Goal: Complete application form: Complete application form

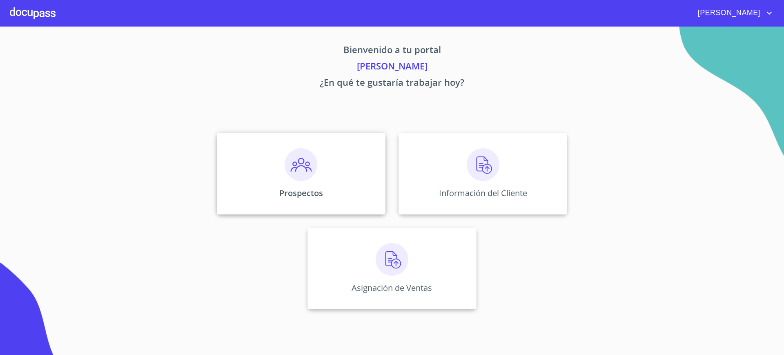
click at [339, 177] on div "Prospectos" at bounding box center [301, 174] width 169 height 82
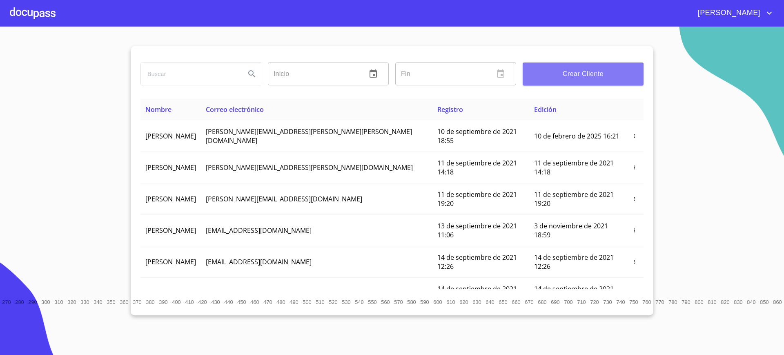
click at [555, 83] on button "Crear Cliente" at bounding box center [583, 74] width 121 height 23
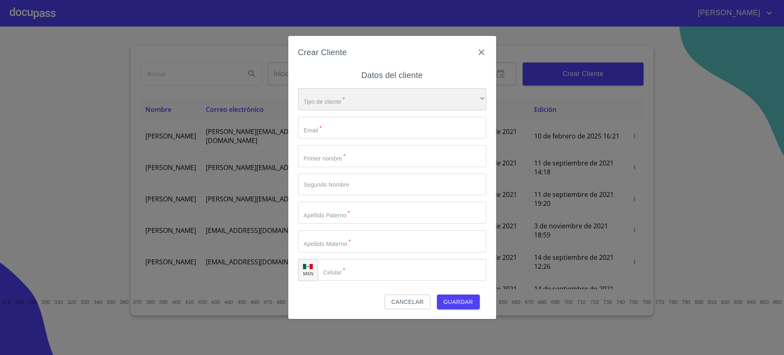
click at [396, 101] on div "​" at bounding box center [392, 99] width 188 height 22
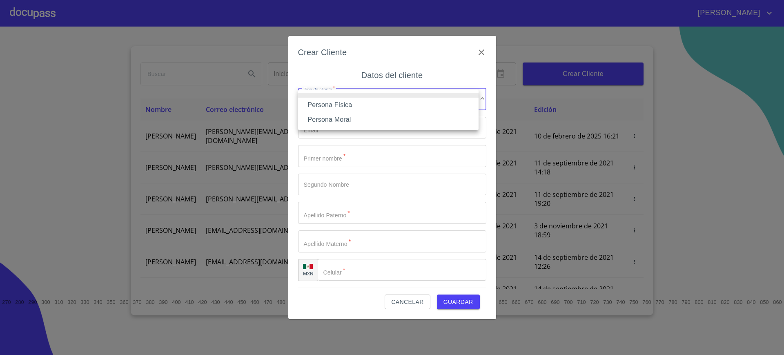
click at [371, 108] on li "Persona Física" at bounding box center [388, 105] width 181 height 15
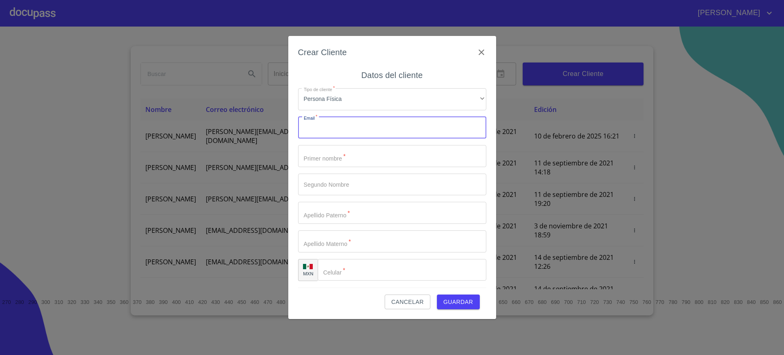
click at [335, 125] on input "Tipo de cliente   *" at bounding box center [392, 128] width 188 height 22
type input "I"
type input "inge_mendez_c@yahoo.com.mx"
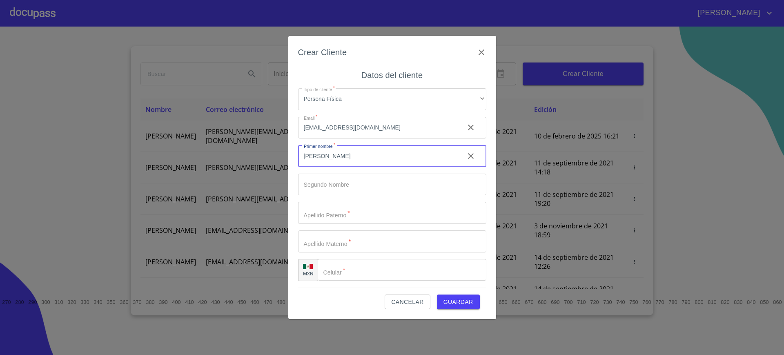
type input "[PERSON_NAME]"
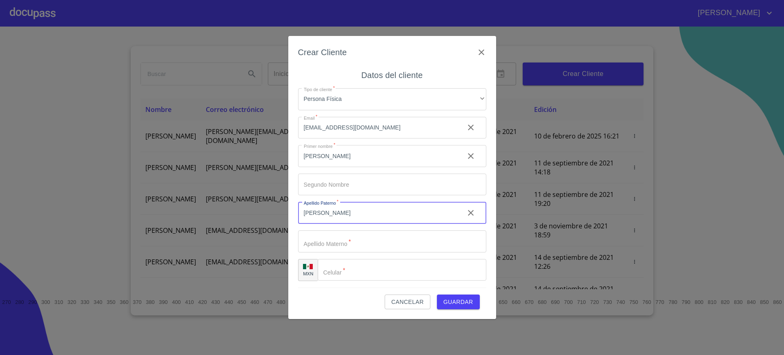
type input "[PERSON_NAME]"
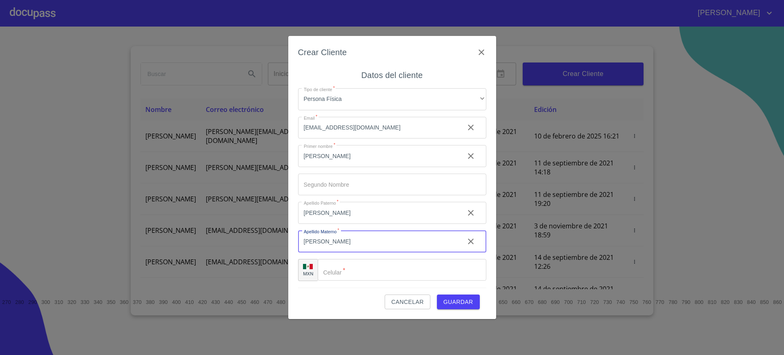
type input "[PERSON_NAME]"
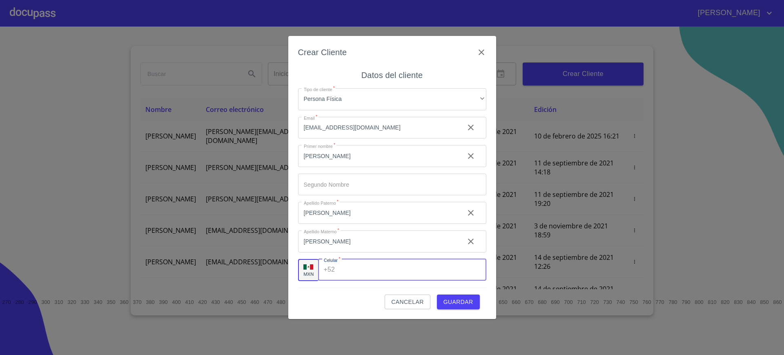
click at [358, 263] on input "Tipo de cliente   *" at bounding box center [412, 270] width 148 height 22
type input "[PHONE_NUMBER]"
click at [468, 301] on span "Guardar" at bounding box center [459, 302] width 30 height 10
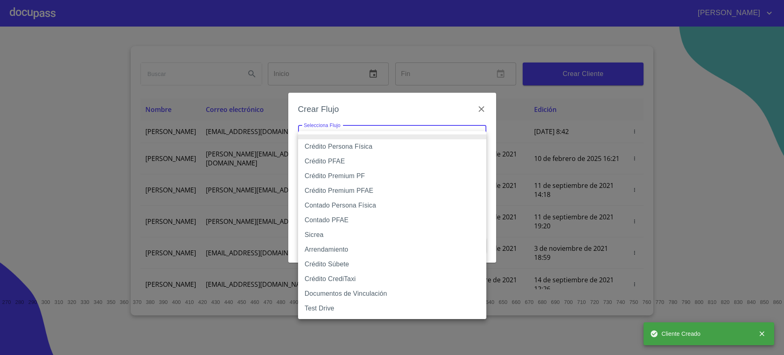
click at [369, 140] on body "Juan Inicio ​ Fin ​ Crear Cliente Nombre Correo electrónico Registro Edición EM…" at bounding box center [392, 177] width 784 height 355
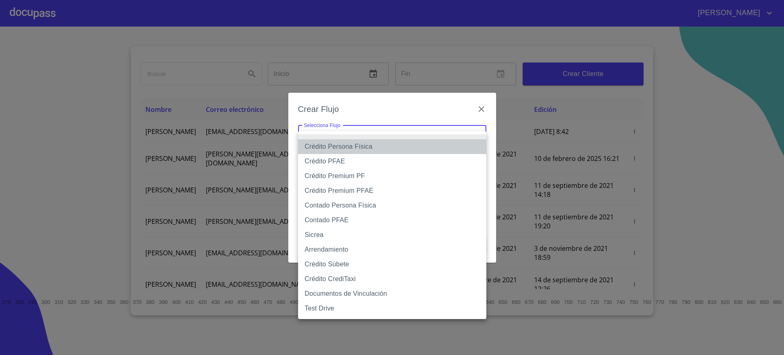
click at [350, 141] on li "Crédito Persona Física" at bounding box center [392, 146] width 188 height 15
type input "6009fb3c7d1714eb8809aa97"
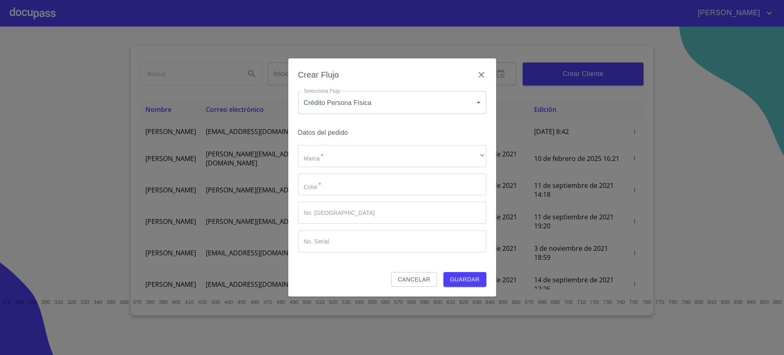
click at [338, 147] on div "Datos del pedido Marca   * ​ ​ Color   * ​ No. Pedido ​ No. Serial ​" at bounding box center [392, 199] width 188 height 145
click at [338, 147] on div "​" at bounding box center [392, 156] width 188 height 22
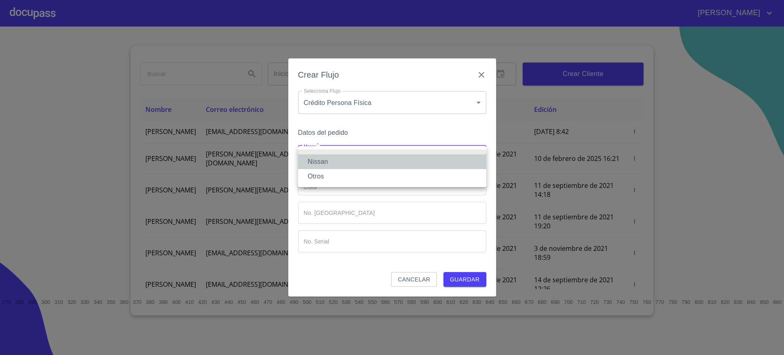
click at [333, 154] on li "Nissan" at bounding box center [392, 161] width 188 height 15
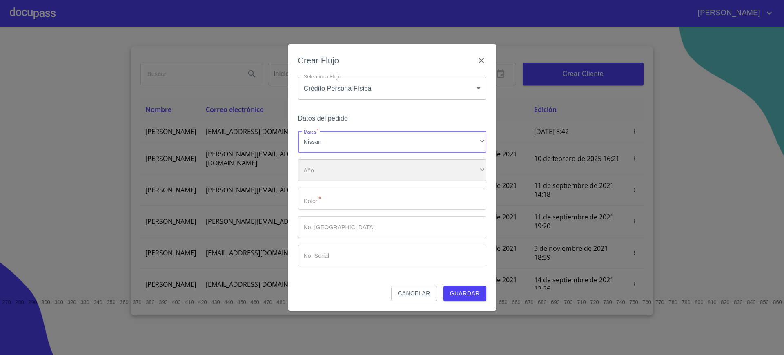
click at [330, 163] on div "​" at bounding box center [392, 170] width 188 height 22
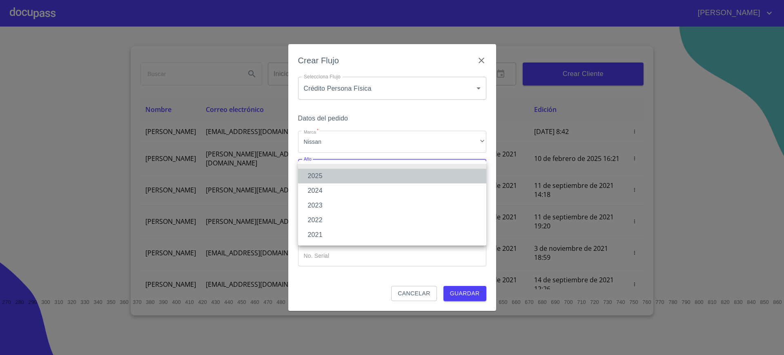
click at [337, 170] on li "2025" at bounding box center [392, 176] width 188 height 15
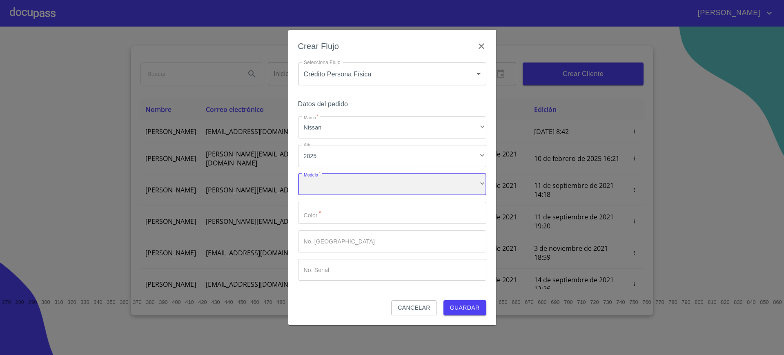
click at [335, 193] on div "​" at bounding box center [392, 185] width 188 height 22
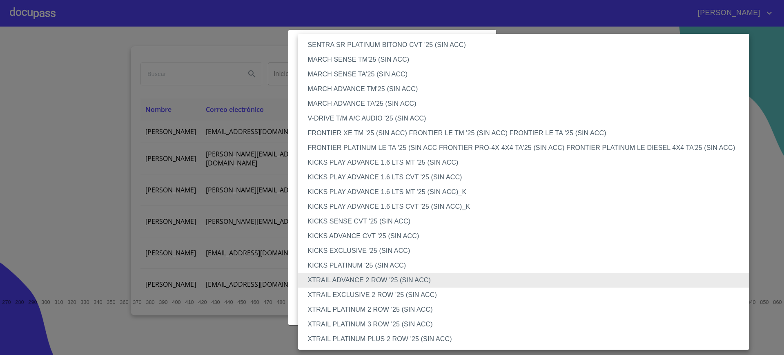
scroll to position [578, 0]
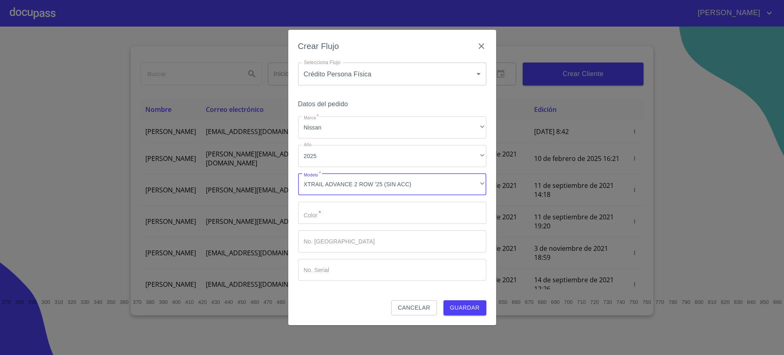
click at [379, 208] on input "Marca   *" at bounding box center [392, 213] width 188 height 22
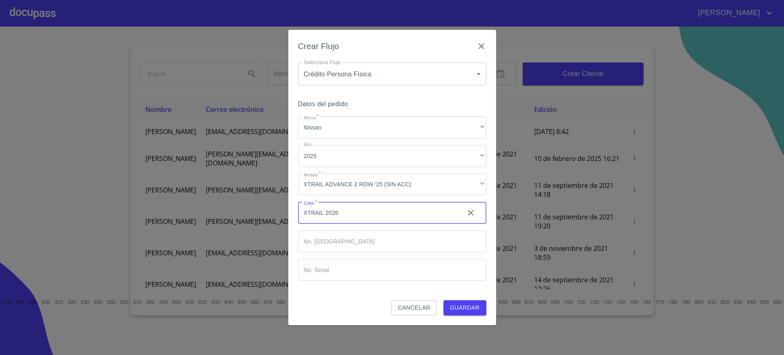
type input "XTRAIL 2026"
click at [466, 305] on span "Guardar" at bounding box center [465, 308] width 30 height 10
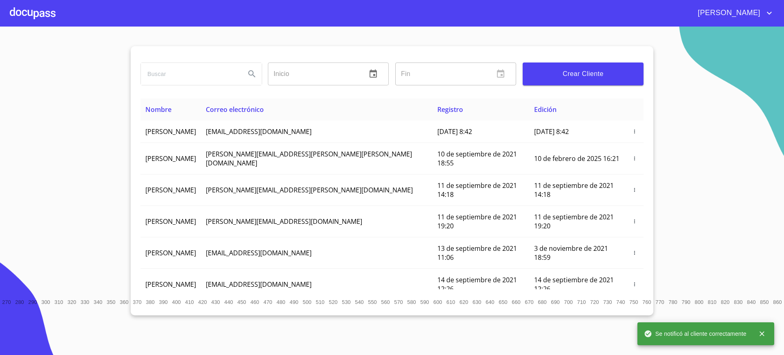
click at [42, 11] on div at bounding box center [33, 13] width 46 height 26
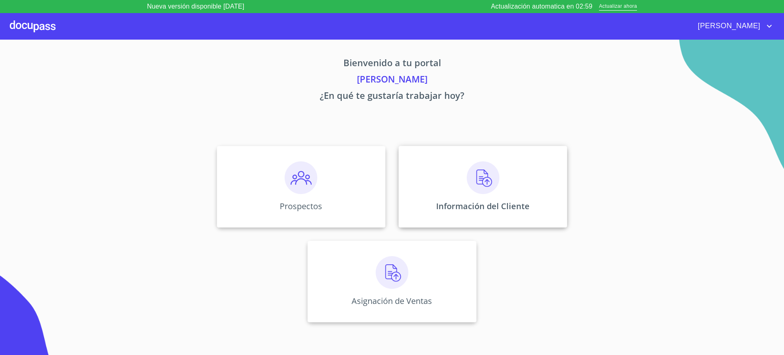
click at [464, 186] on div "Información del Cliente" at bounding box center [483, 187] width 169 height 82
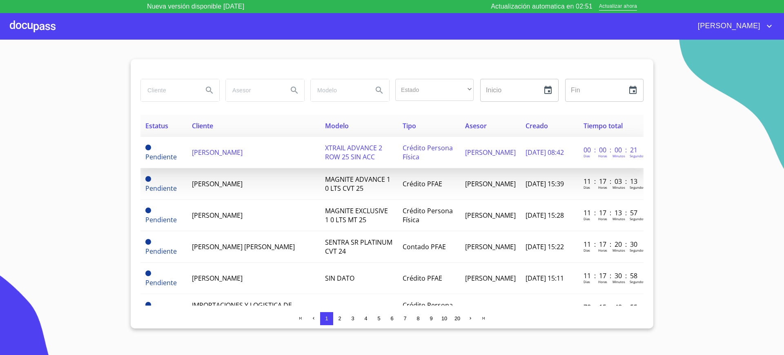
click at [277, 141] on td "[PERSON_NAME]" at bounding box center [253, 152] width 133 height 31
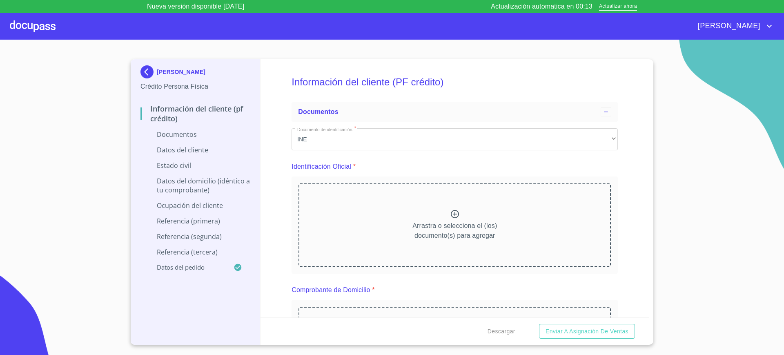
click at [517, 13] on div "[PERSON_NAME]" at bounding box center [392, 26] width 784 height 26
click at [607, 4] on span "Actualizar ahora" at bounding box center [618, 6] width 38 height 9
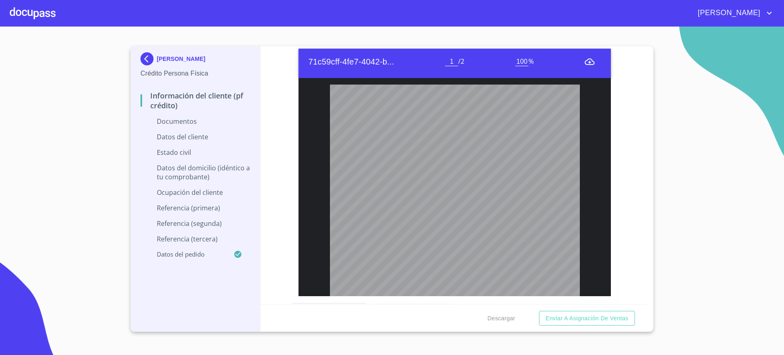
scroll to position [107, 0]
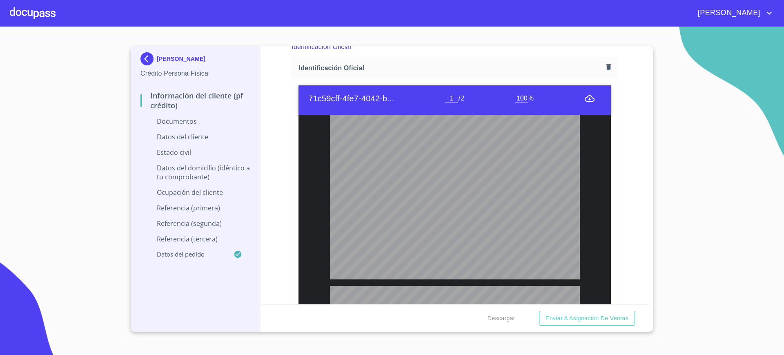
type input "2"
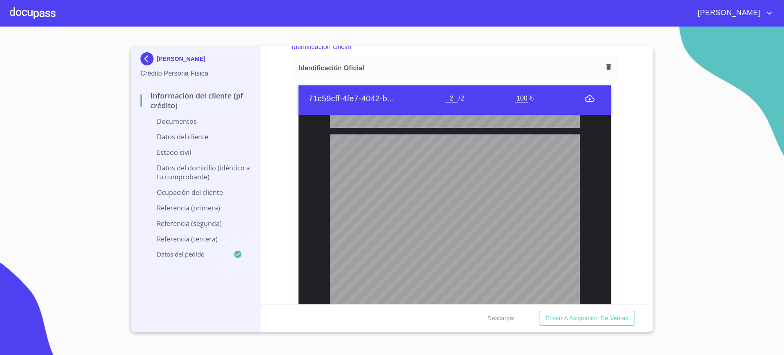
scroll to position [302, 0]
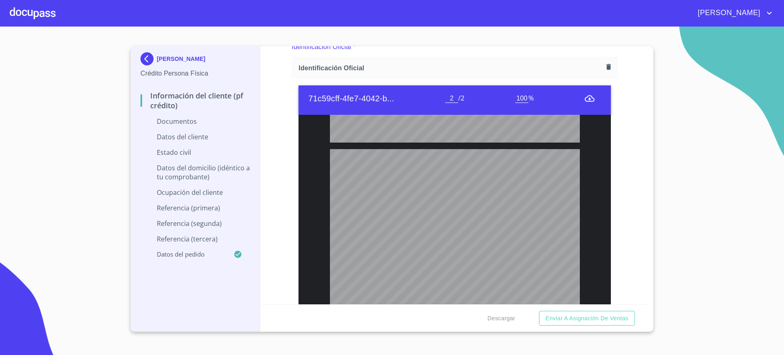
click at [605, 65] on icon "button" at bounding box center [609, 67] width 8 height 8
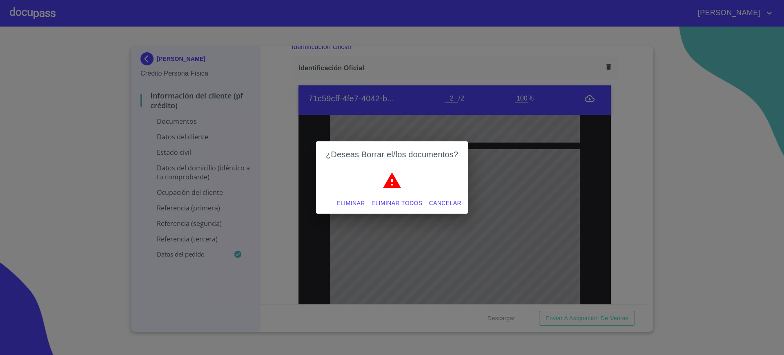
click at [348, 203] on span "Eliminar" at bounding box center [351, 203] width 28 height 10
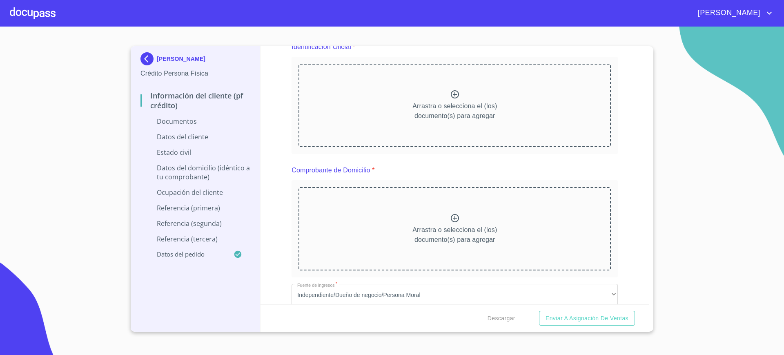
click at [491, 119] on p "Arrastra o selecciona el (los) documento(s) para agregar" at bounding box center [455, 111] width 85 height 20
click at [544, 111] on div "Arrastra o selecciona el (los) documento(s) para agregar" at bounding box center [455, 105] width 313 height 83
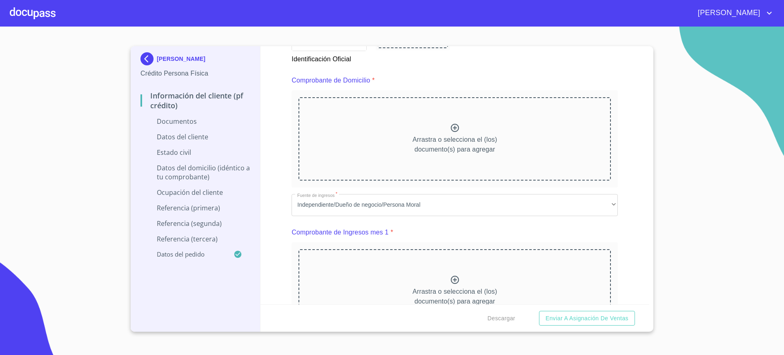
scroll to position [459, 0]
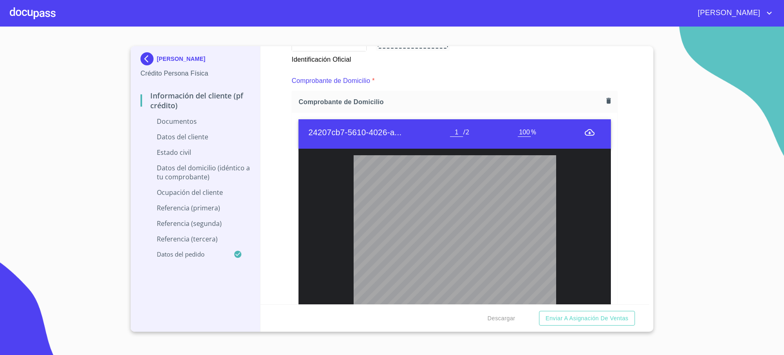
click at [629, 205] on div "Información del cliente (PF crédito) Documentos Documento de identificación.   …" at bounding box center [455, 175] width 389 height 258
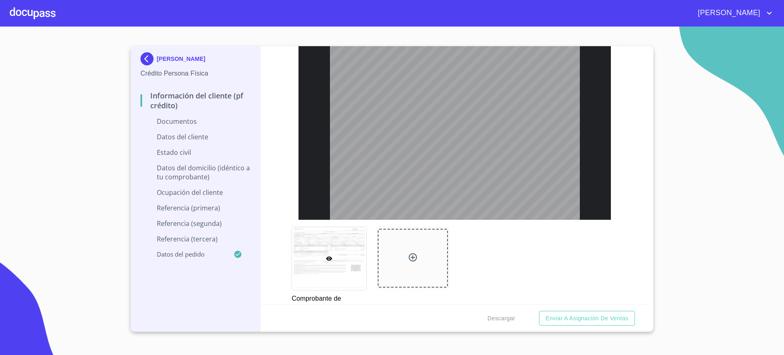
scroll to position [1041, 0]
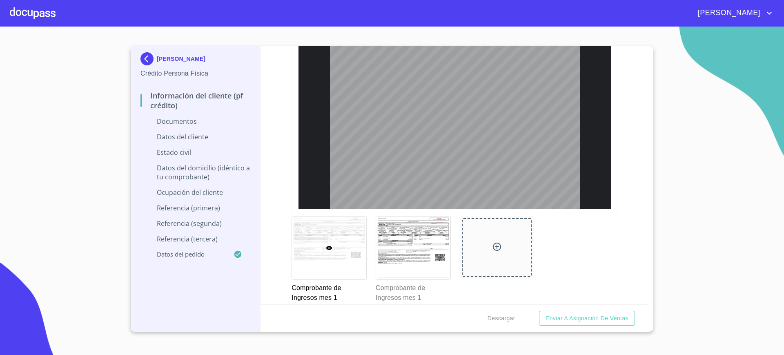
click at [341, 264] on div at bounding box center [329, 248] width 74 height 63
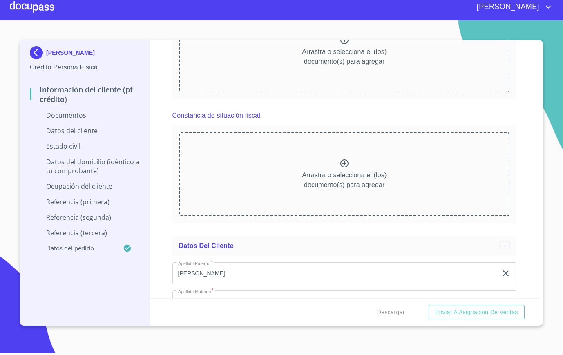
scroll to position [1720, 0]
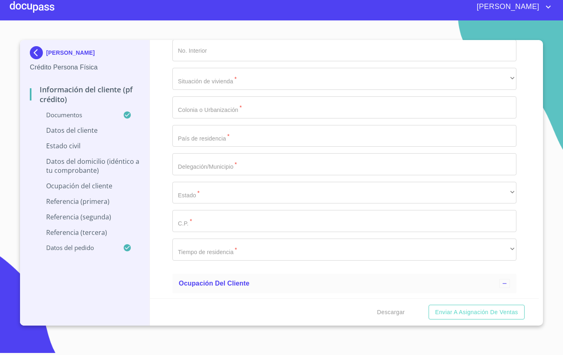
scroll to position [2583, 0]
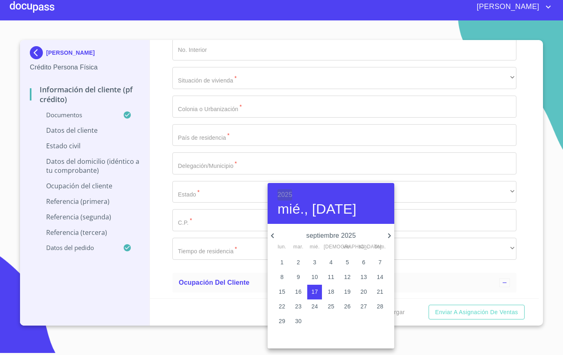
click at [286, 190] on h6 "2025" at bounding box center [284, 194] width 15 height 11
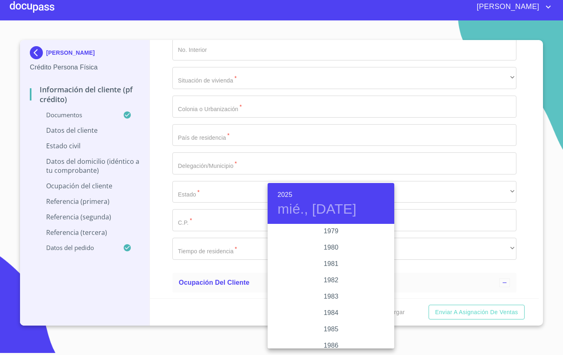
scroll to position [884, 0]
click at [333, 246] on div "1980" at bounding box center [331, 248] width 127 height 16
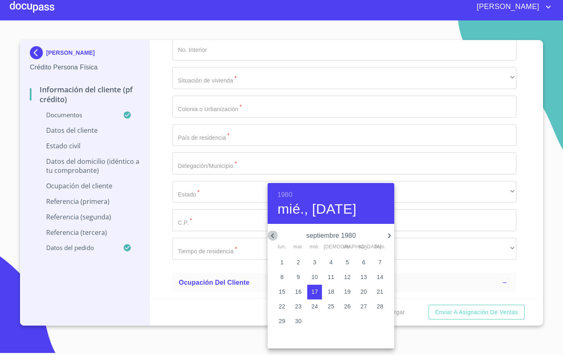
click at [272, 235] on icon "button" at bounding box center [272, 235] width 3 height 5
click at [296, 257] on button "1" at bounding box center [298, 262] width 15 height 15
type input "1 de [DATE]. de 1980"
click at [218, 202] on div at bounding box center [281, 177] width 563 height 355
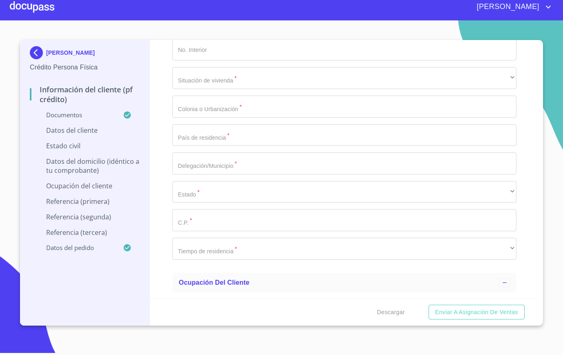
click at [218, 202] on div "[DATE], [DATE] [PERSON_NAME] 1980 lun. mar. mié. jue. vie. sáb. dom. 30 1 2 3 4…" at bounding box center [281, 177] width 563 height 355
type input "MECE800701SS1"
type input "MECE800701HCLNNM07"
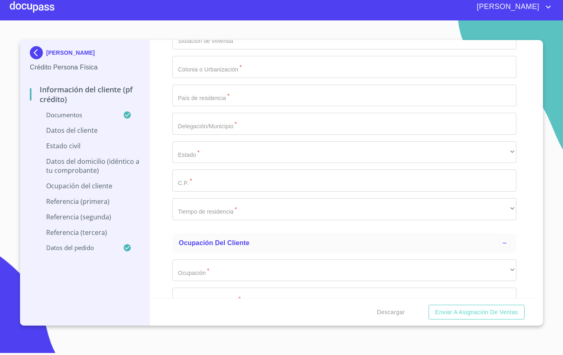
scroll to position [2623, 0]
type input "1677578249"
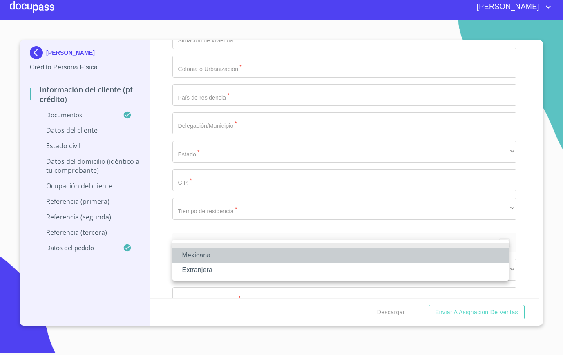
click at [203, 253] on li "Mexicana" at bounding box center [340, 255] width 336 height 15
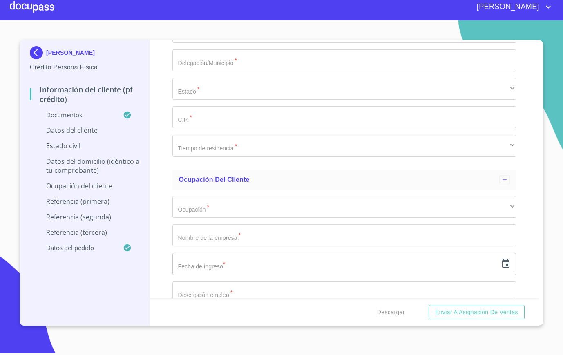
scroll to position [2686, 0]
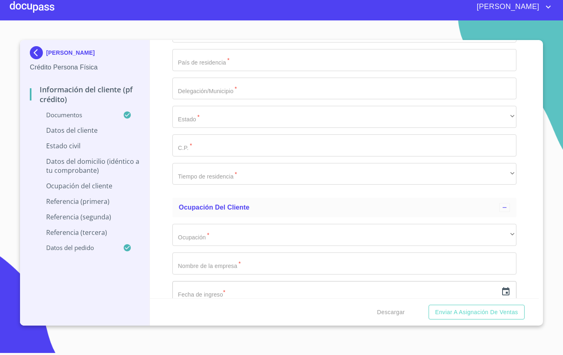
type input "[GEOGRAPHIC_DATA]"
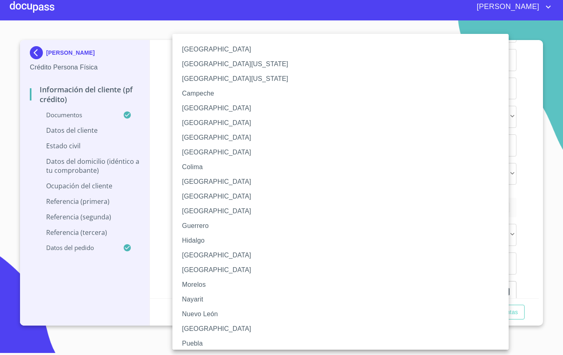
click at [215, 156] on li "[GEOGRAPHIC_DATA]" at bounding box center [344, 152] width 344 height 15
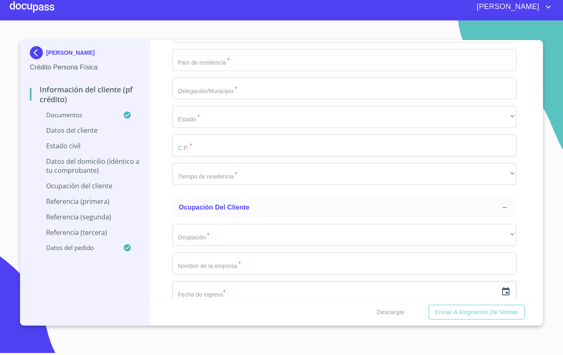
click at [164, 208] on div "Información del cliente (PF crédito) Documentos Documento de identificación.   …" at bounding box center [344, 169] width 389 height 258
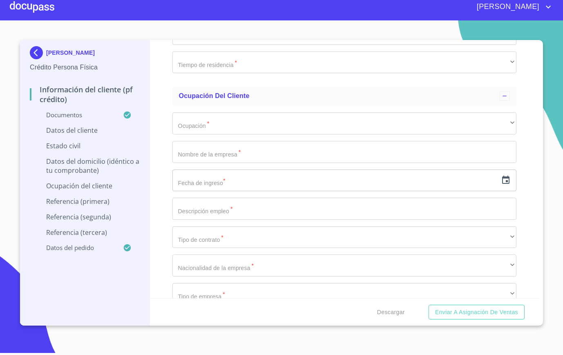
scroll to position [2798, 0]
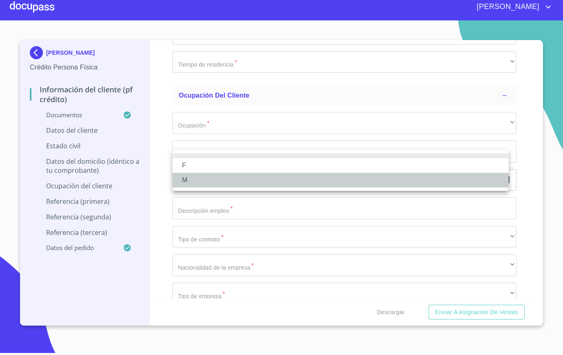
click at [196, 175] on li "M" at bounding box center [340, 180] width 336 height 15
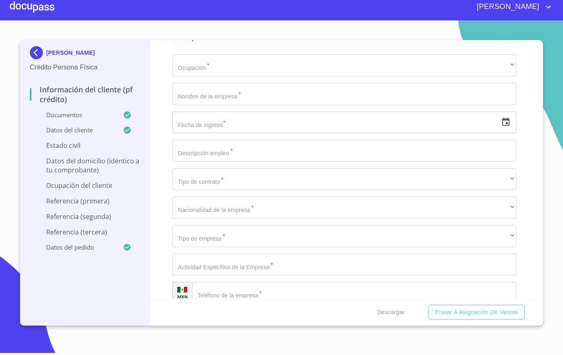
scroll to position [2862, 0]
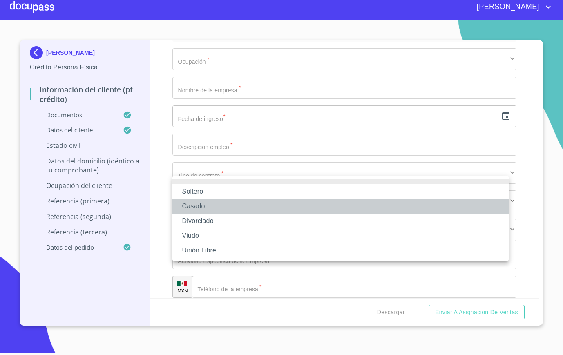
click at [200, 205] on li "Casado" at bounding box center [340, 206] width 336 height 15
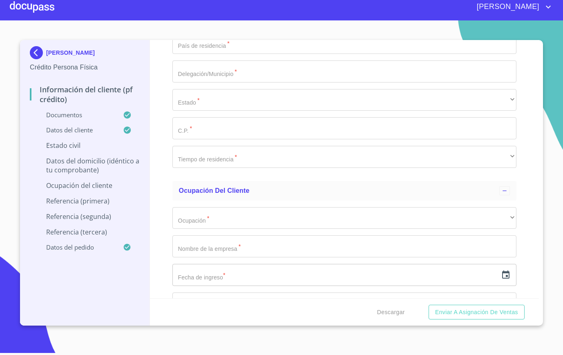
scroll to position [2903, 0]
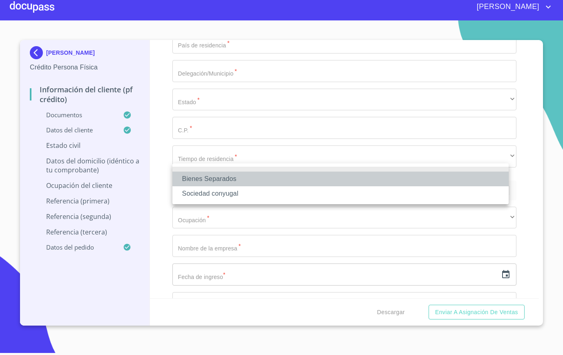
click at [197, 179] on li "Bienes Separados" at bounding box center [340, 179] width 336 height 15
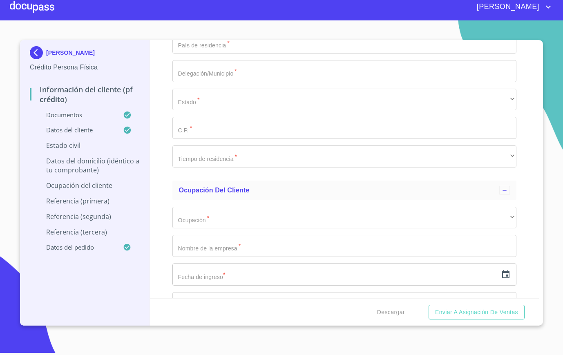
type input "."
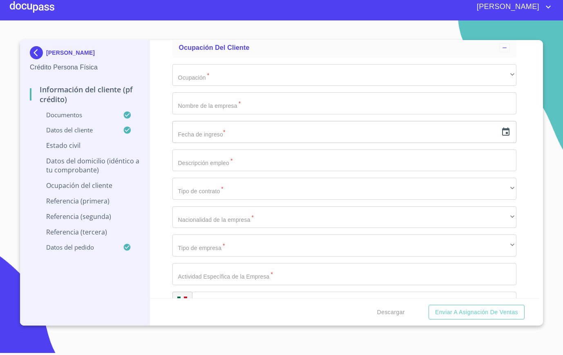
scroll to position [3046, 0]
type input "."
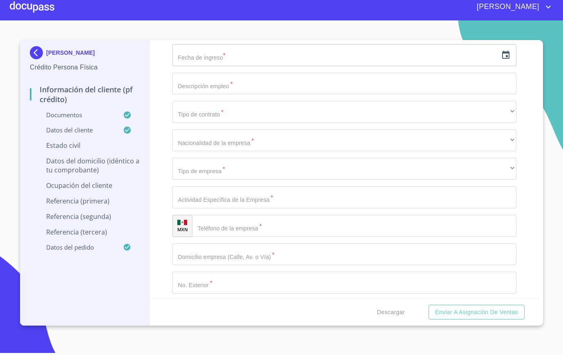
type input "0"
type input "AV [GEOGRAPHIC_DATA]"
type input "265"
type input "177"
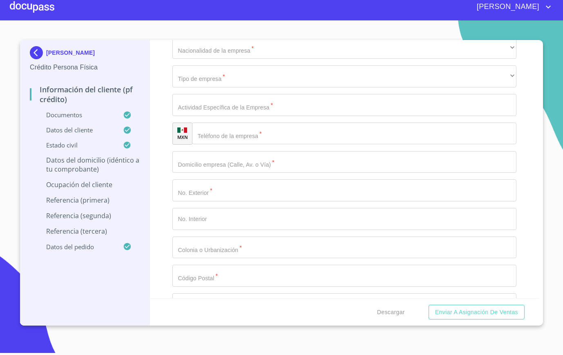
scroll to position [3216, 0]
type input "[PERSON_NAME] [DATE][PERSON_NAME][GEOGRAPHIC_DATA] [PERSON_NAME]"
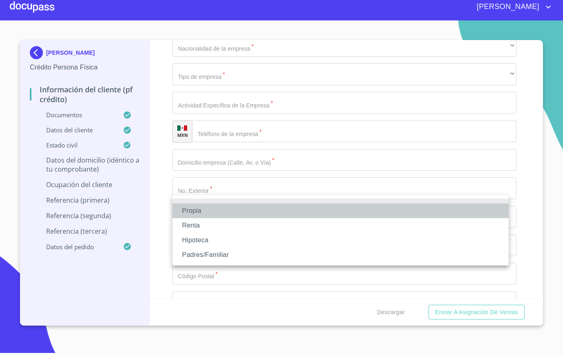
click at [204, 210] on li "Propia" at bounding box center [340, 210] width 336 height 15
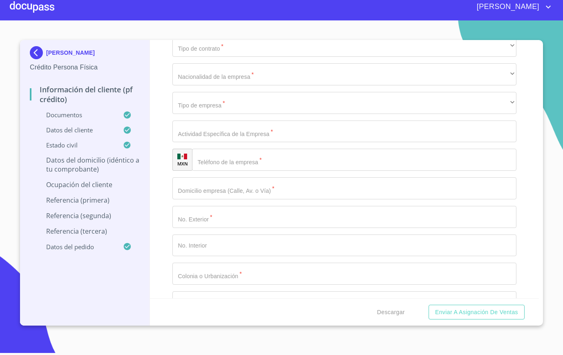
scroll to position [3233, 0]
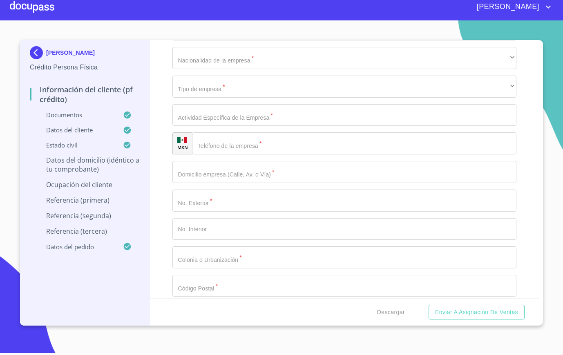
type input "$3,000,000"
type input "[GEOGRAPHIC_DATA]"
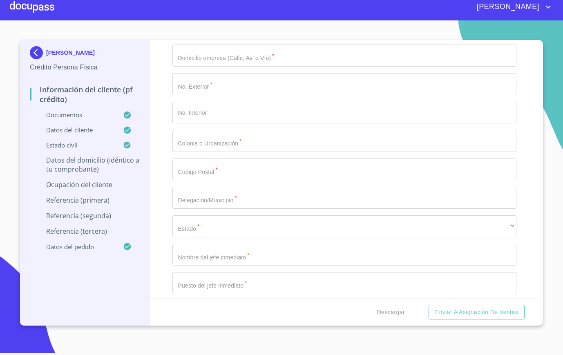
scroll to position [3350, 0]
type input "TLAJOMULCO [PERSON_NAME]"
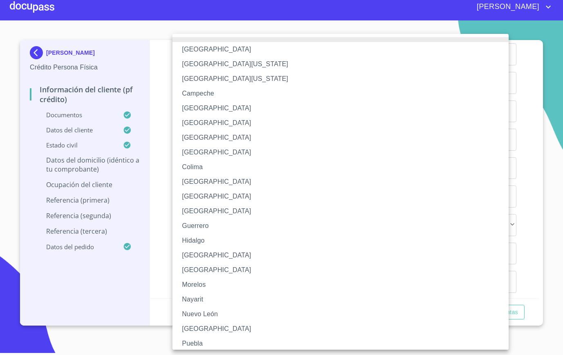
click at [208, 255] on li "[GEOGRAPHIC_DATA]" at bounding box center [344, 255] width 344 height 15
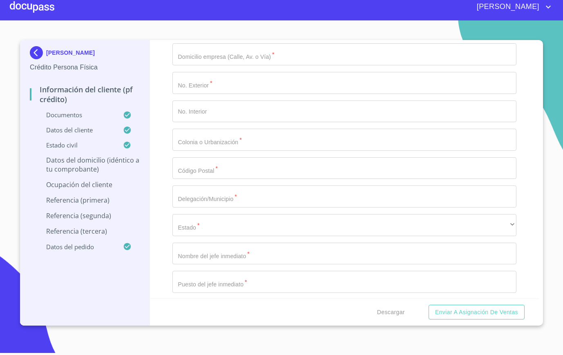
type input "45645"
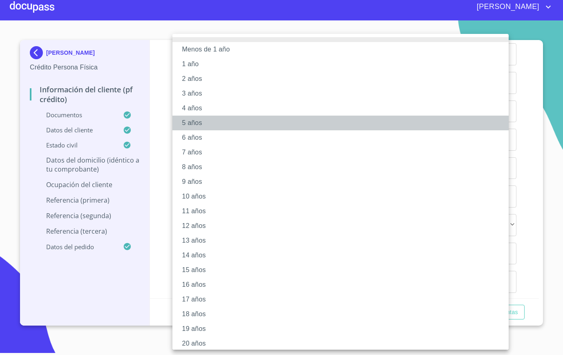
click at [220, 118] on li "5 años" at bounding box center [344, 123] width 344 height 15
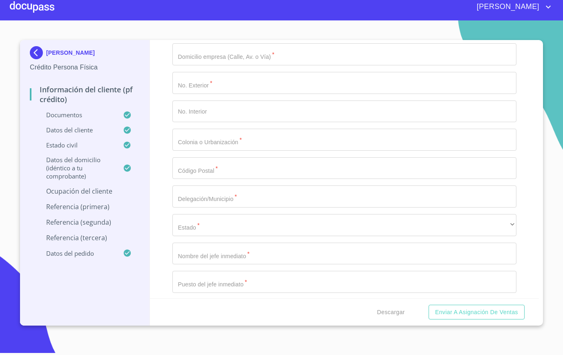
click at [165, 213] on div "Información del cliente (PF crédito) Documentos Documento de identificación.   …" at bounding box center [344, 169] width 389 height 258
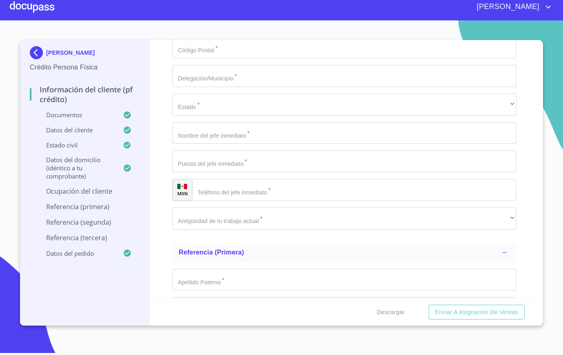
scroll to position [3471, 0]
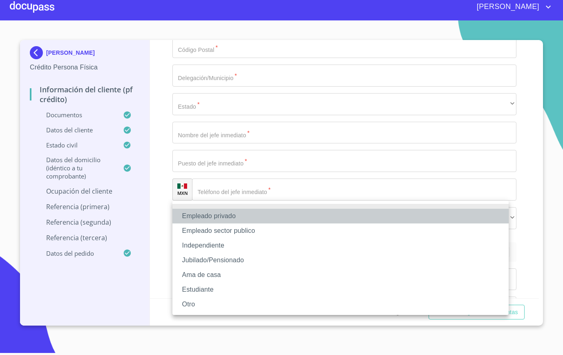
click at [202, 212] on li "Empleado privado" at bounding box center [340, 216] width 336 height 15
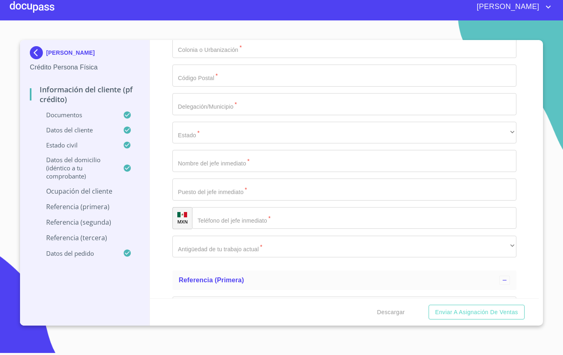
type input "FAIR"
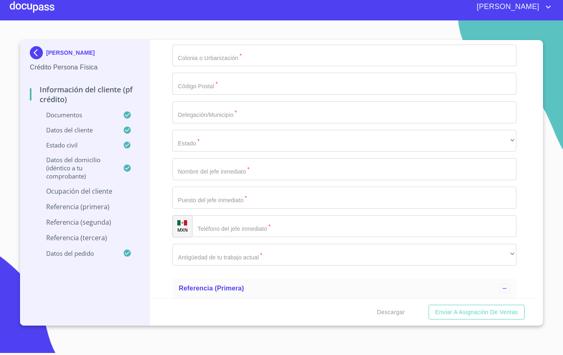
type input "1_"
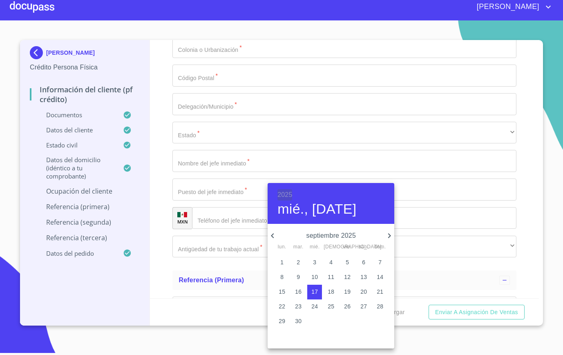
click at [284, 195] on h6 "2025" at bounding box center [284, 194] width 15 height 11
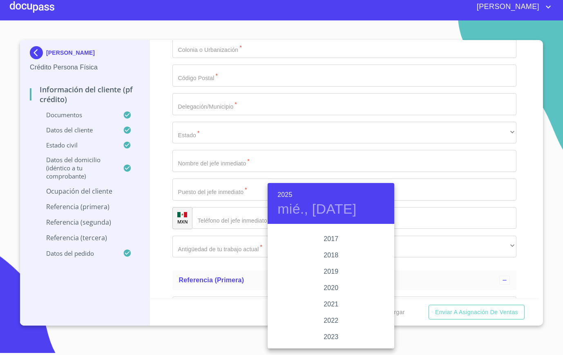
scroll to position [1493, 0]
click at [327, 289] on div "2020" at bounding box center [331, 292] width 127 height 16
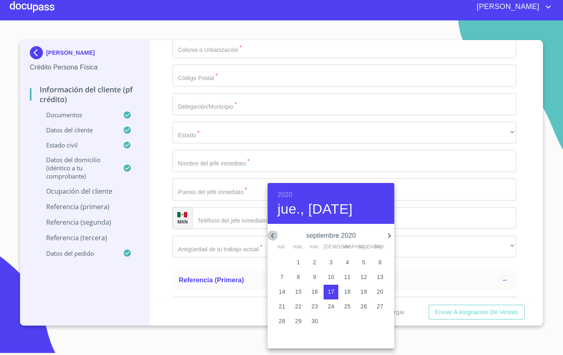
click at [271, 231] on icon "button" at bounding box center [273, 236] width 10 height 10
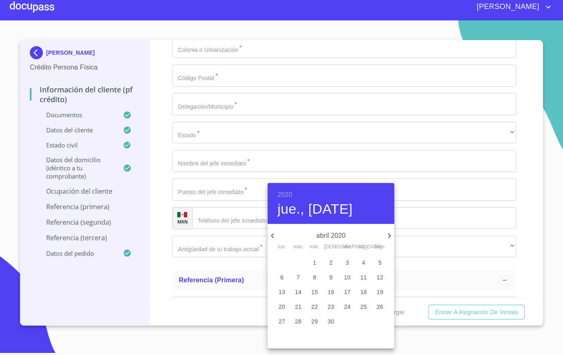
click at [271, 231] on icon "button" at bounding box center [273, 236] width 10 height 10
drag, startPoint x: 331, startPoint y: 289, endPoint x: 285, endPoint y: 311, distance: 51.0
click at [285, 311] on div "27 28 29 30 31 1 2 3 4 5 6 7 8 9 10 11 12 13 14 15 16 17 18 19 20 21 22 23 24 2…" at bounding box center [331, 292] width 127 height 74
click at [285, 311] on button "17" at bounding box center [282, 306] width 15 height 15
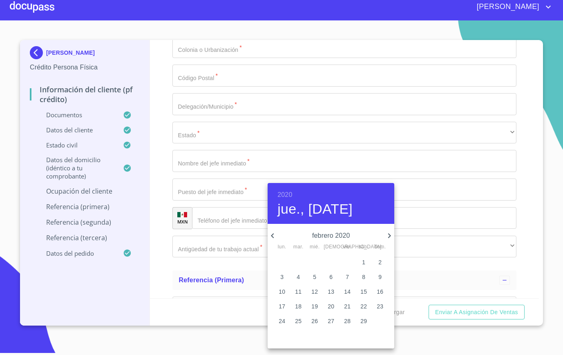
type input "17 de feb. de 2020"
click at [232, 295] on div at bounding box center [281, 177] width 563 height 355
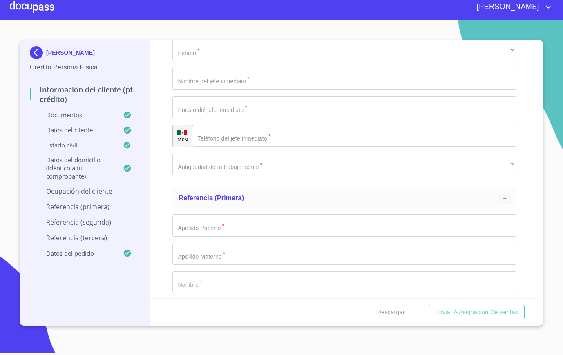
scroll to position [3555, 0]
type input "INGENIERO EN SISTEMAS"
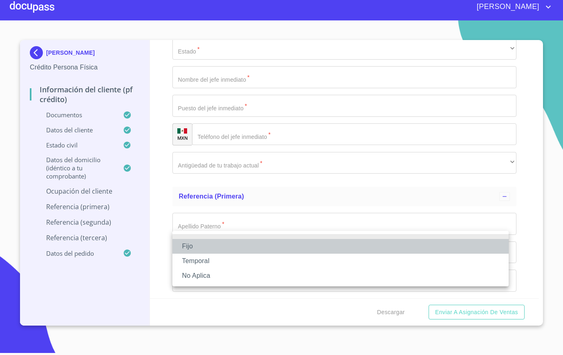
click at [205, 249] on li "Fijo" at bounding box center [340, 246] width 336 height 15
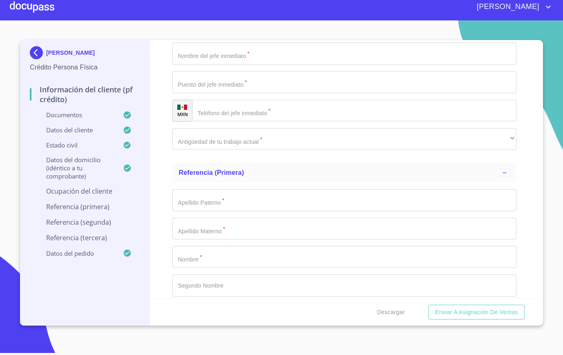
scroll to position [3579, 0]
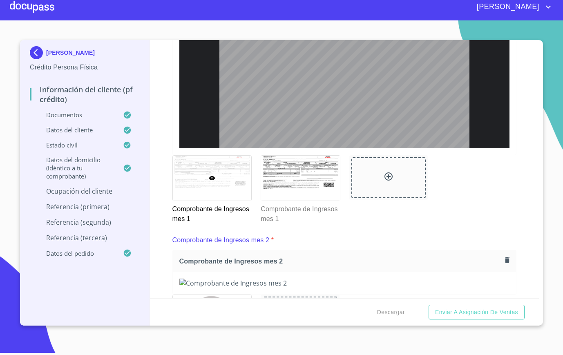
scroll to position [1053, 0]
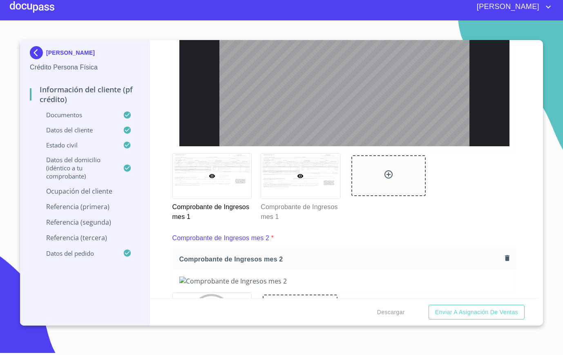
click at [288, 187] on div at bounding box center [300, 176] width 79 height 45
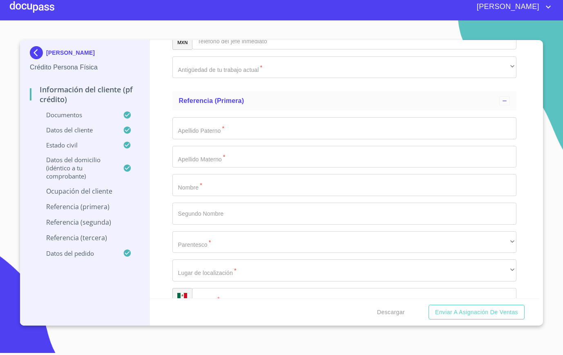
scroll to position [3654, 0]
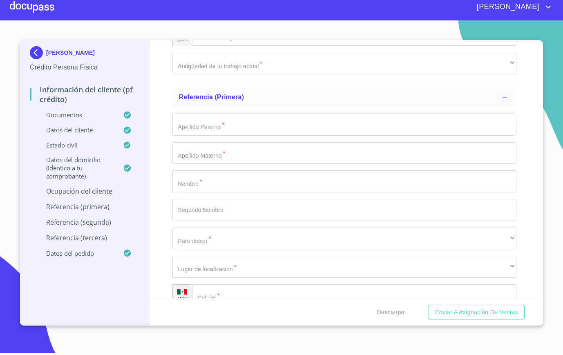
type input "7"
type input "80000"
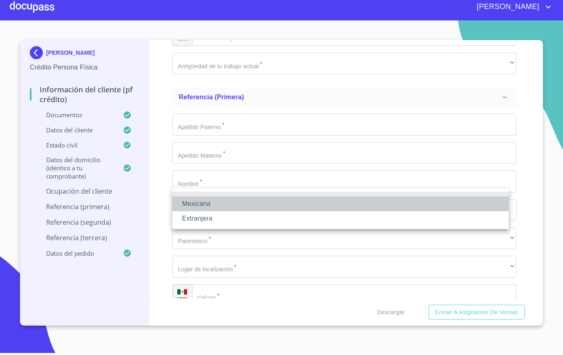
click at [227, 204] on li "Mexicana" at bounding box center [340, 204] width 336 height 15
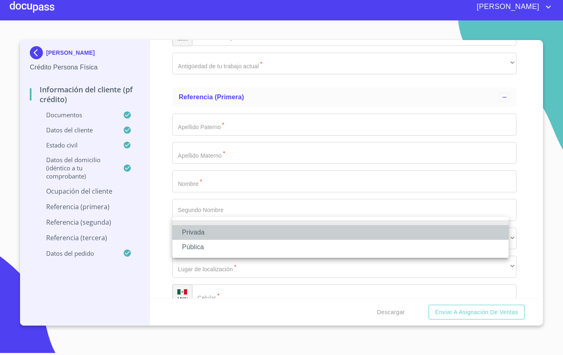
click at [206, 231] on li "Privada" at bounding box center [340, 232] width 336 height 15
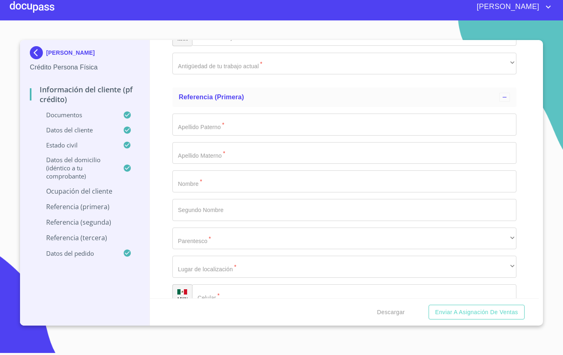
type input "DEASRROLLO DE TECNOLOGIAS"
type input "[PHONE_NUMBER]"
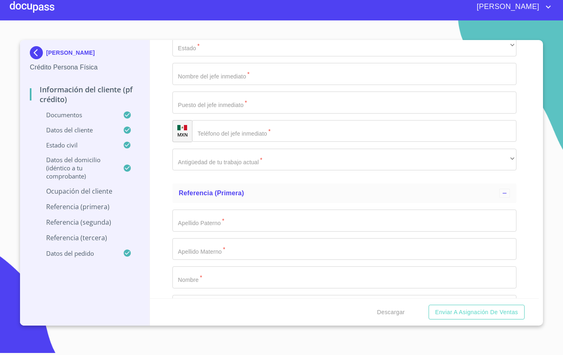
scroll to position [3536, 0]
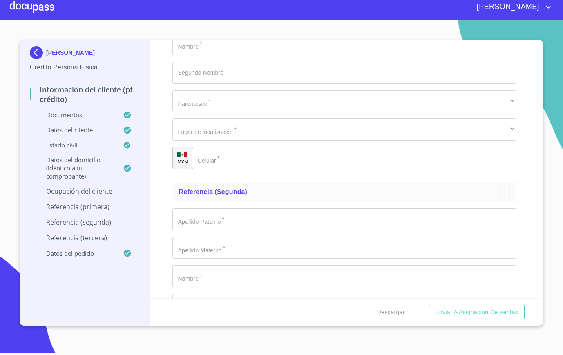
scroll to position [3808, 0]
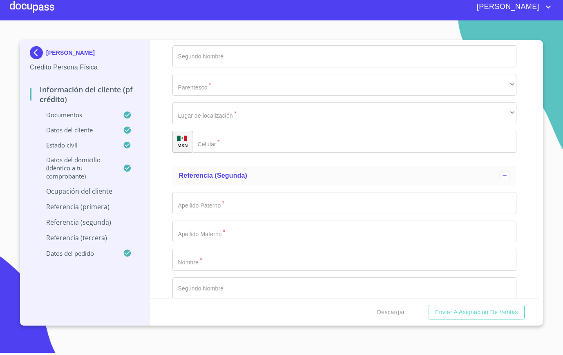
type input "FICO"
type input "PEDREGAL"
type input "24 SUITE 200"
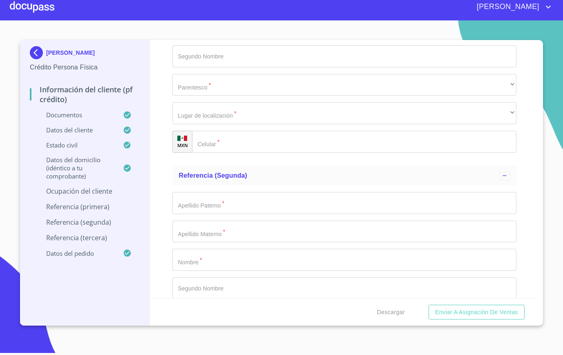
type input "PISO 2"
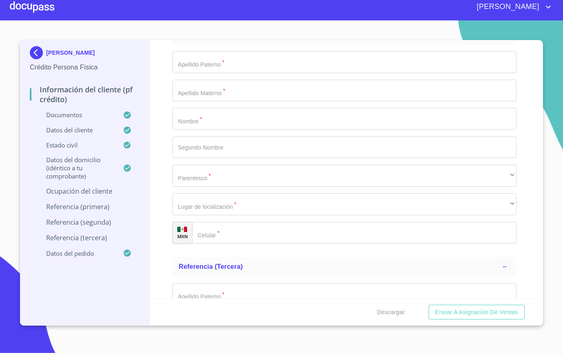
scroll to position [3950, 0]
drag, startPoint x: 340, startPoint y: 104, endPoint x: 244, endPoint y: 98, distance: 95.4
type input "COL. [GEOGRAPHIC_DATA]"
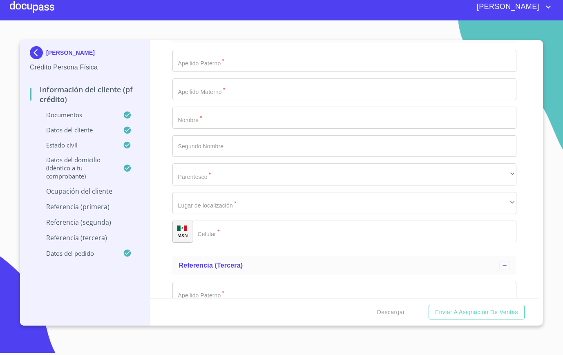
paste input "ALCALDIA [PERSON_NAME]"
type input "ALCALDIA [PERSON_NAME]"
type input "11040"
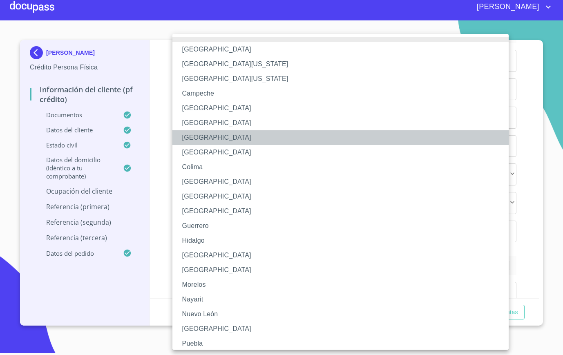
click at [230, 134] on li "[GEOGRAPHIC_DATA]" at bounding box center [344, 137] width 344 height 15
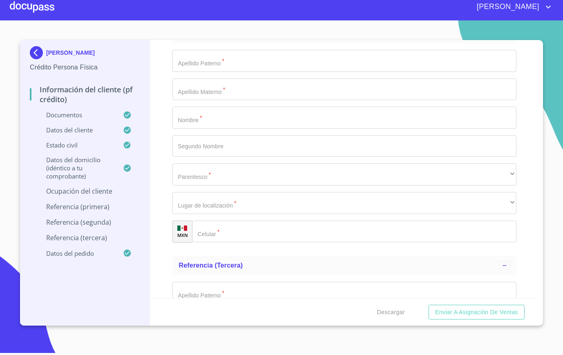
type input "[PERSON_NAME]"
type input "DIRECTOR"
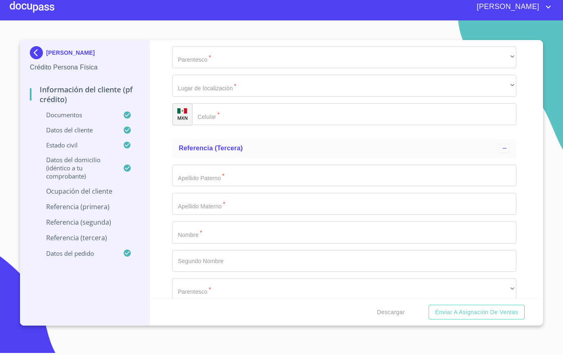
scroll to position [4074, 0]
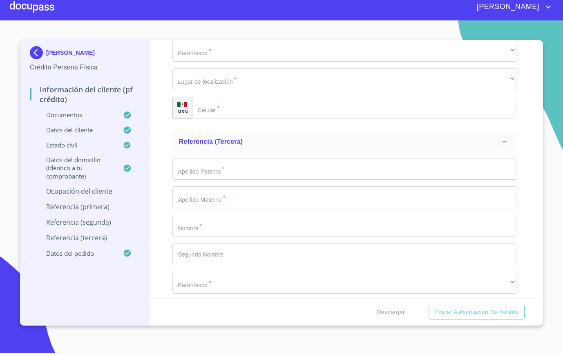
type input "[PHONE_NUMBER]"
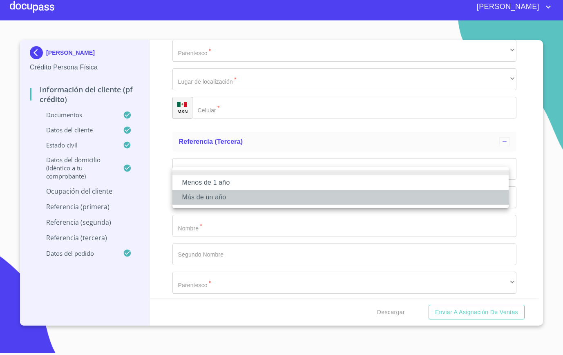
click at [219, 198] on li "Más de un año" at bounding box center [340, 197] width 336 height 15
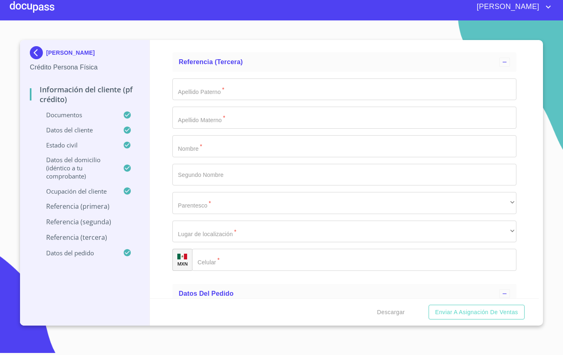
scroll to position [4155, 0]
type input "e"
type input "E"
type input "[PERSON_NAME]"
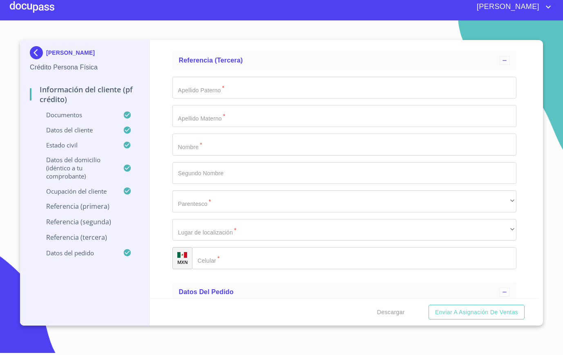
type input "[PERSON_NAME]"
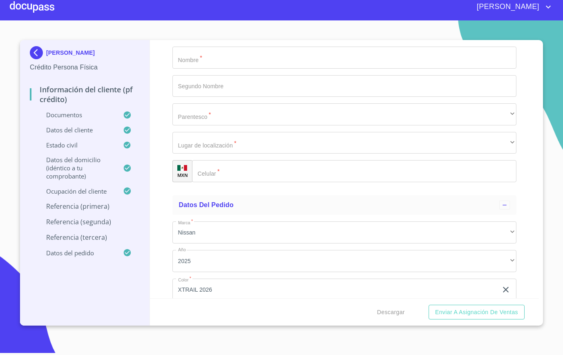
scroll to position [4243, 0]
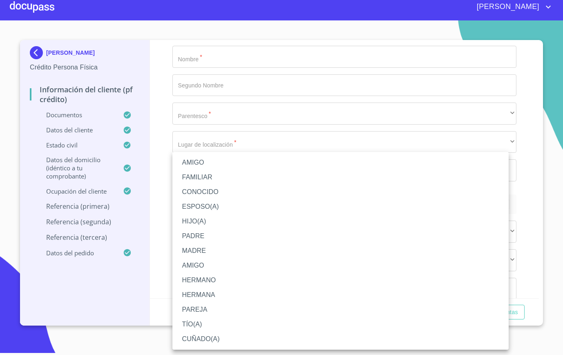
click at [219, 206] on li "ESPOSO(A)" at bounding box center [340, 206] width 336 height 15
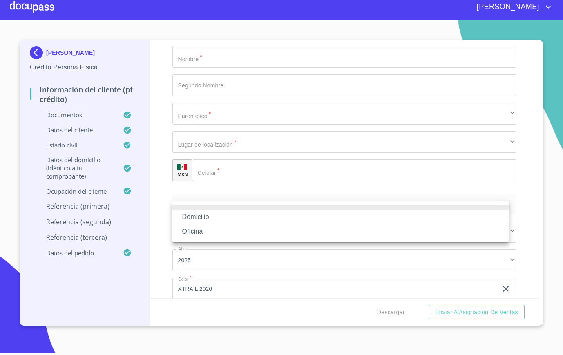
click at [201, 223] on li "Domicilio" at bounding box center [340, 217] width 336 height 15
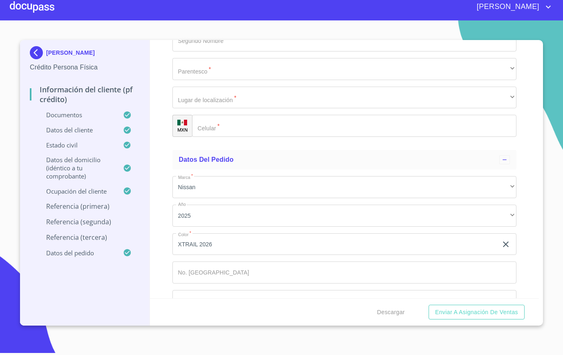
scroll to position [4289, 0]
type input "[PHONE_NUMBER]"
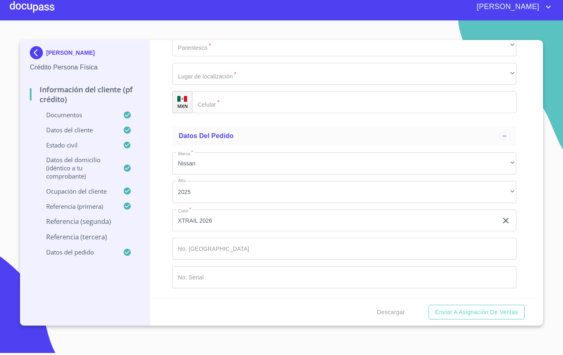
scroll to position [4315, 0]
type input "O"
type input "[PERSON_NAME]"
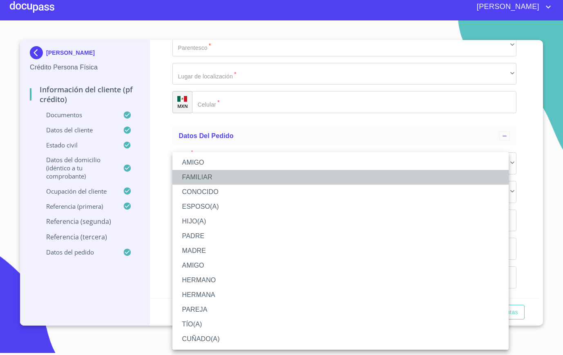
click at [221, 177] on li "FAMILIAR" at bounding box center [340, 177] width 336 height 15
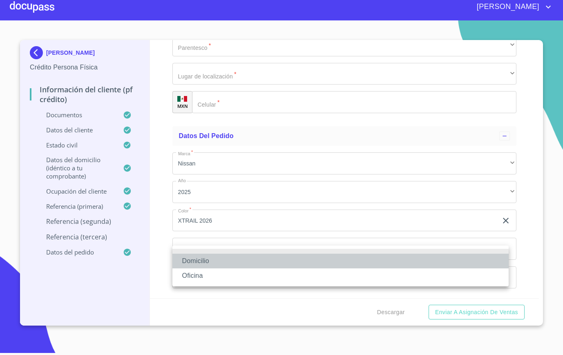
click at [198, 254] on li "Domicilio" at bounding box center [340, 261] width 336 height 15
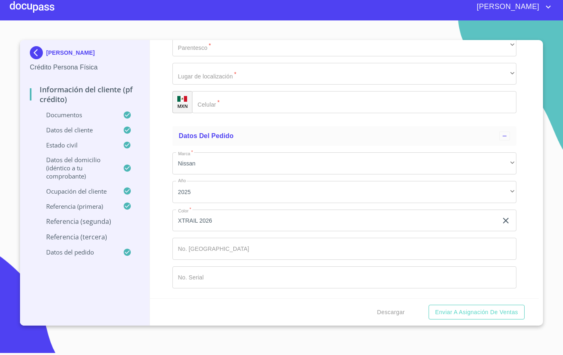
type input "[PHONE_NUMBER]"
drag, startPoint x: 215, startPoint y: 268, endPoint x: 218, endPoint y: 259, distance: 9.6
click at [218, 120] on div "Apellido [PERSON_NAME]   * ​ Apellido Materno   * ​ Nombre   * ​ Segundo Nombre…" at bounding box center [344, 17] width 344 height 206
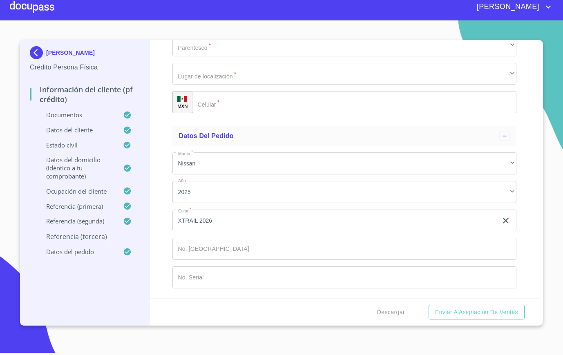
type input "[PERSON_NAME]"
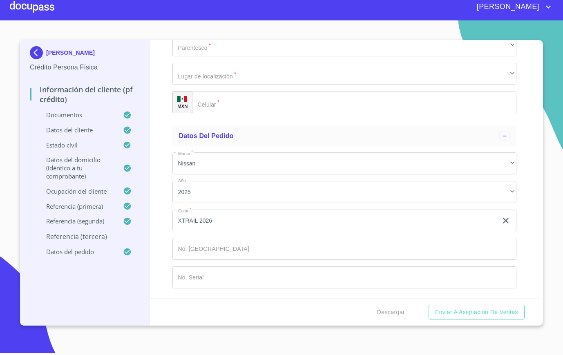
scroll to position [4650, 0]
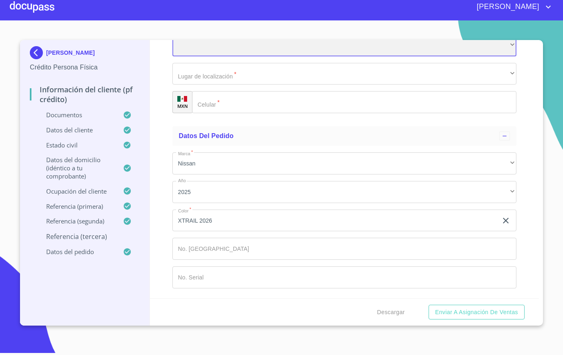
click at [221, 56] on div "​" at bounding box center [344, 45] width 344 height 22
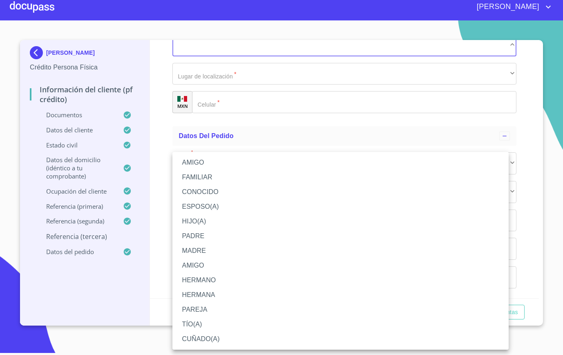
click at [211, 180] on li "FAMILIAR" at bounding box center [340, 177] width 336 height 15
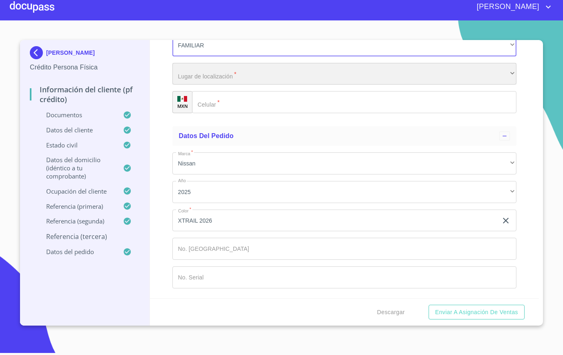
click at [213, 85] on div "​" at bounding box center [344, 74] width 344 height 22
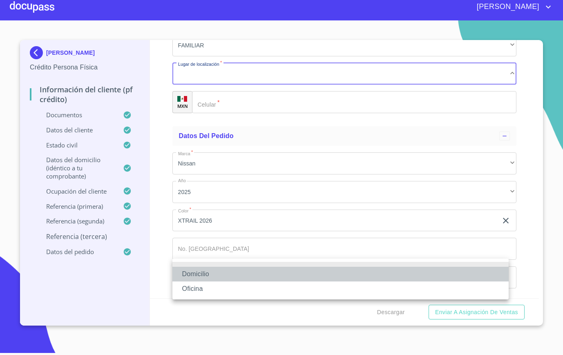
click at [213, 270] on li "Domicilio" at bounding box center [340, 274] width 336 height 15
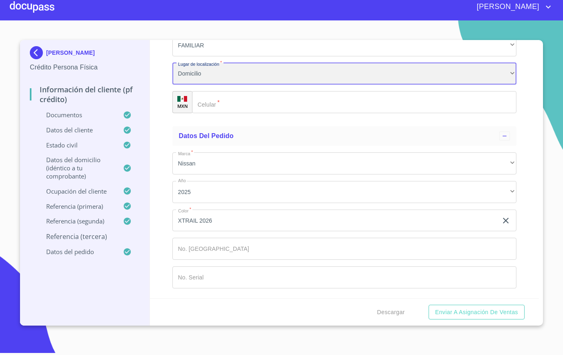
scroll to position [4724, 0]
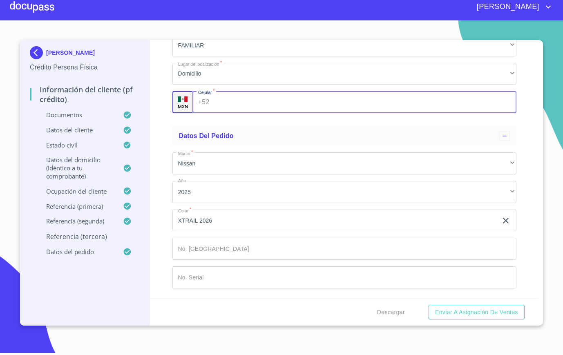
click at [226, 113] on input "Documento de identificación.   *" at bounding box center [364, 102] width 304 height 22
type input "[PHONE_NUMBER]"
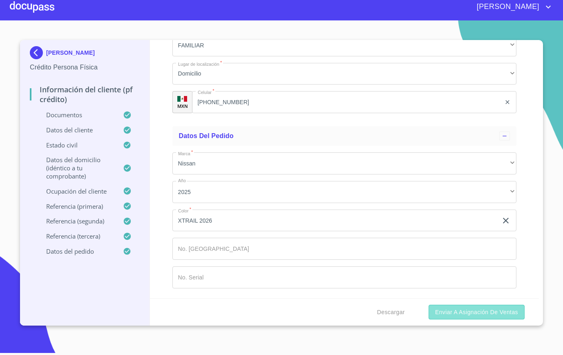
click at [472, 310] on span "Enviar a Asignación de Ventas" at bounding box center [476, 312] width 83 height 10
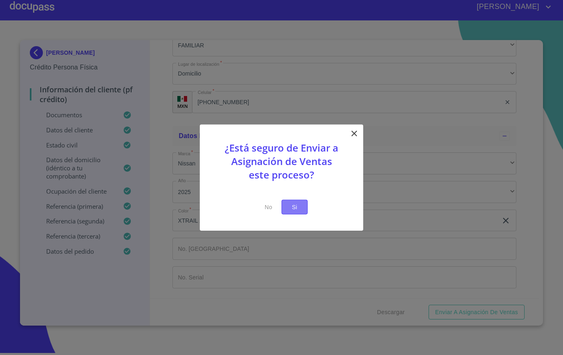
click at [292, 206] on span "Si" at bounding box center [294, 207] width 13 height 10
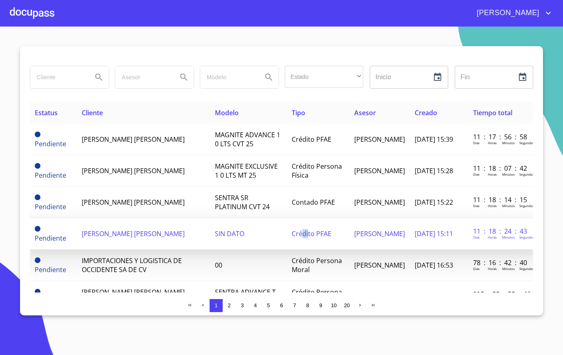
drag, startPoint x: 313, startPoint y: 230, endPoint x: 301, endPoint y: 220, distance: 15.7
click at [301, 220] on td "Crédito PFAE" at bounding box center [318, 233] width 63 height 31
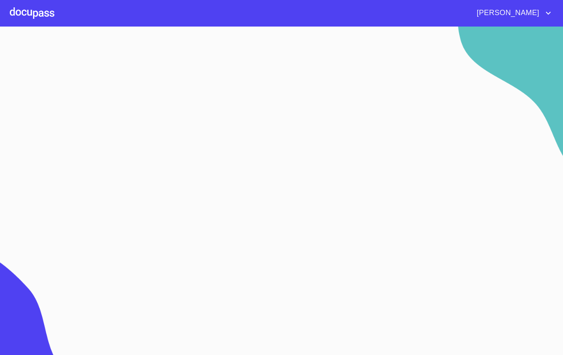
click at [42, 16] on div at bounding box center [32, 13] width 45 height 26
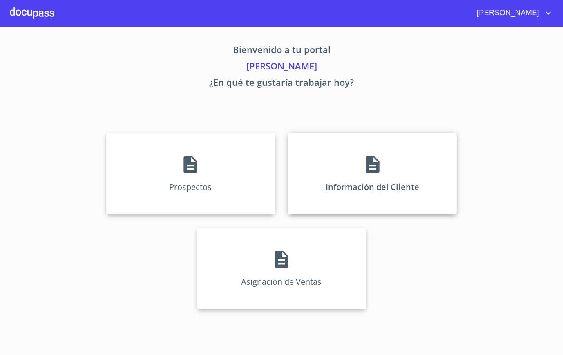
click at [360, 183] on p "Información del Cliente" at bounding box center [373, 186] width 94 height 11
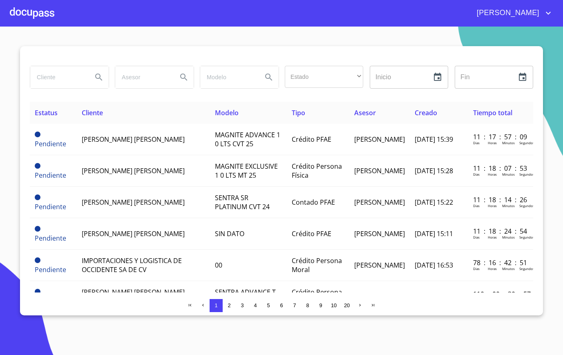
click at [51, 90] on div at bounding box center [69, 77] width 85 height 29
click at [63, 70] on input "search" at bounding box center [58, 77] width 56 height 22
click at [66, 67] on input "search" at bounding box center [58, 77] width 56 height 22
type input "[PERSON_NAME]"
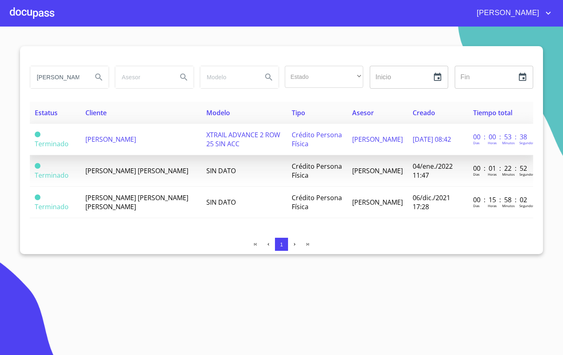
click at [136, 141] on span "[PERSON_NAME]" at bounding box center [110, 139] width 51 height 9
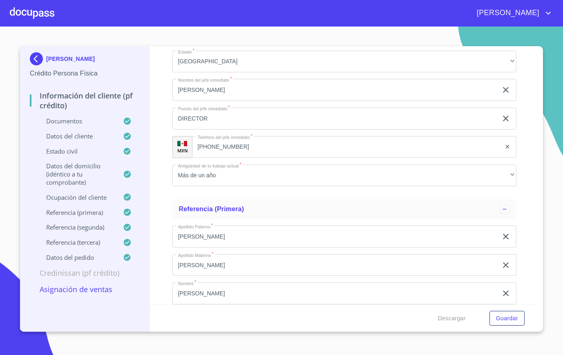
scroll to position [3495, 0]
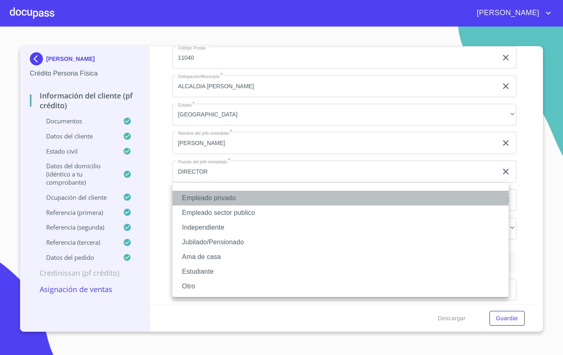
click at [235, 201] on li "Empleado privado" at bounding box center [340, 198] width 336 height 15
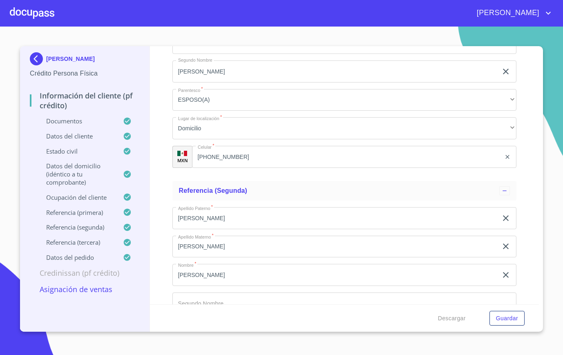
scroll to position [3799, 0]
type input "AV EMPRESARIOS"
drag, startPoint x: 189, startPoint y: 199, endPoint x: 155, endPoint y: 199, distance: 33.9
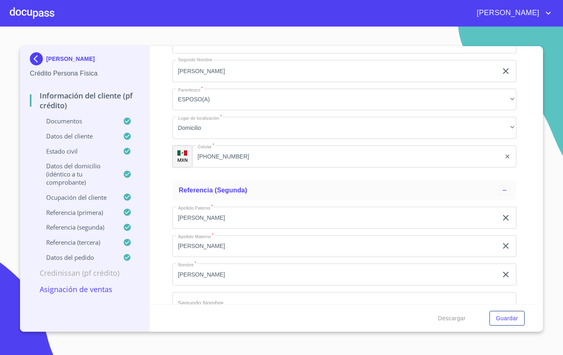
click at [155, 199] on div "Información del cliente (PF crédito) Documentos Documento de identificación.   …" at bounding box center [344, 175] width 389 height 258
type input "135"
type input "P"
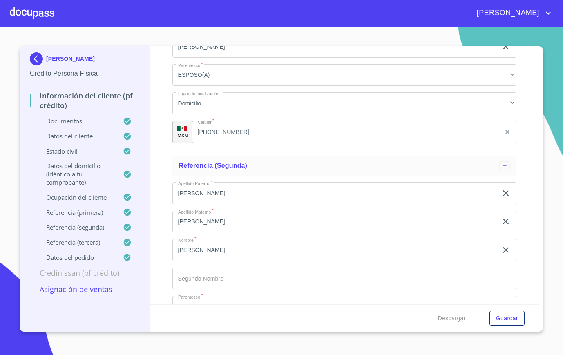
scroll to position [3827, 0]
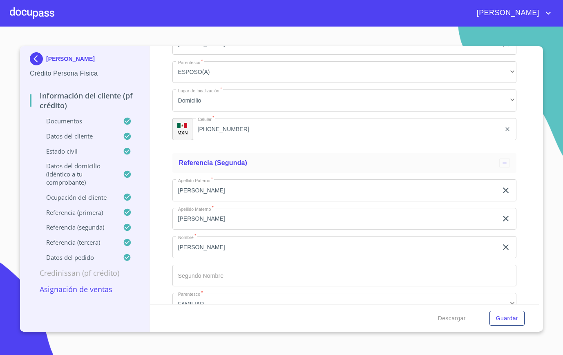
type input "PISO 1"
type input "1"
type input "45116"
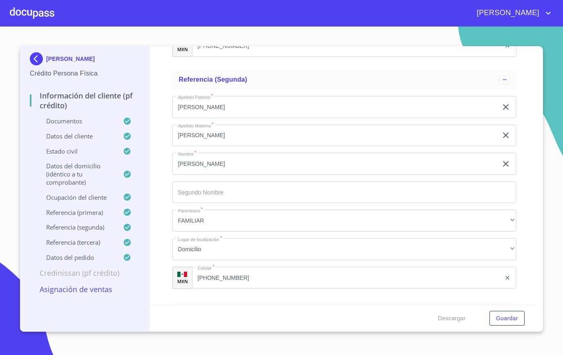
scroll to position [3911, 0]
type input "PUERTA DE HIERRO"
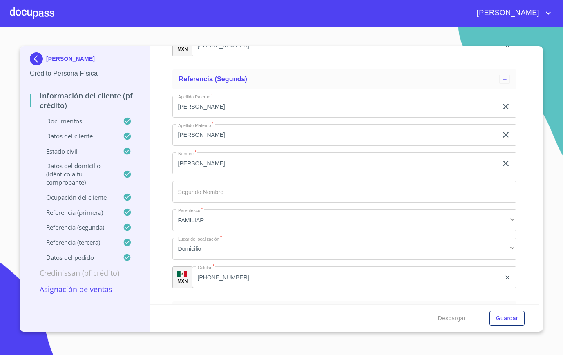
type input "ZAPOPAN"
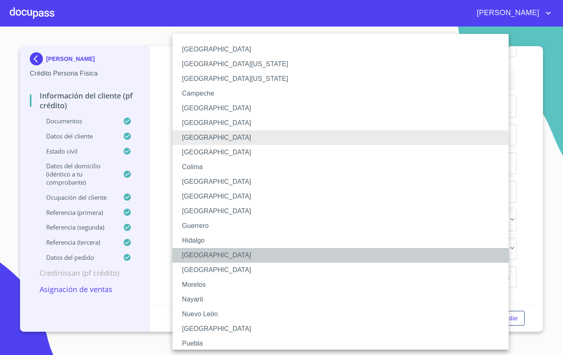
click at [210, 257] on li "[GEOGRAPHIC_DATA]" at bounding box center [344, 255] width 344 height 15
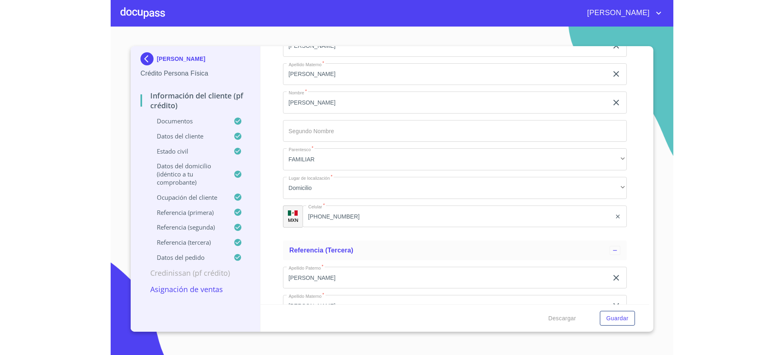
scroll to position [3955, 0]
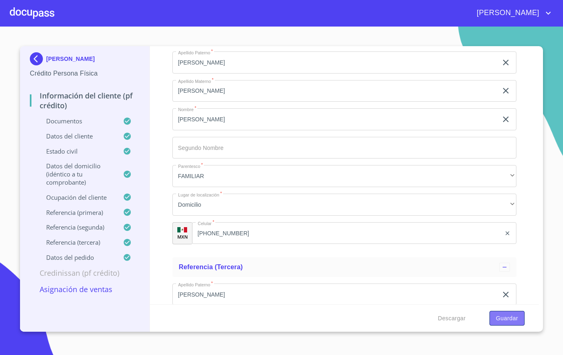
click at [503, 319] on span "Guardar" at bounding box center [507, 318] width 22 height 10
